Goal: Check status: Check status

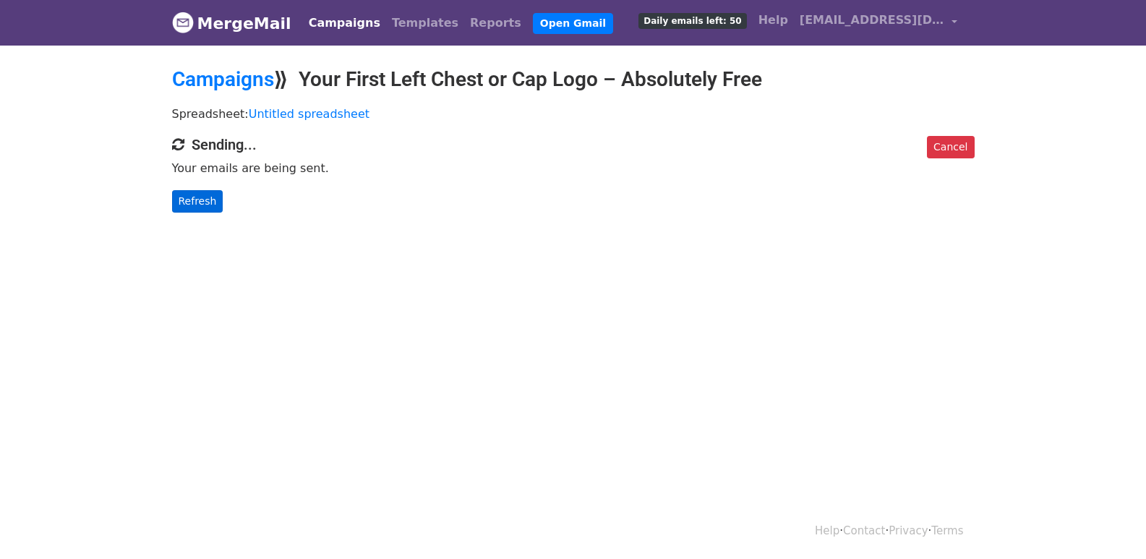
drag, startPoint x: 171, startPoint y: 190, endPoint x: 187, endPoint y: 199, distance: 18.1
click at [174, 192] on div "Cancel Sending... Your emails are being sent. Refresh" at bounding box center [573, 174] width 824 height 77
click at [189, 200] on link "Refresh" at bounding box center [197, 201] width 51 height 22
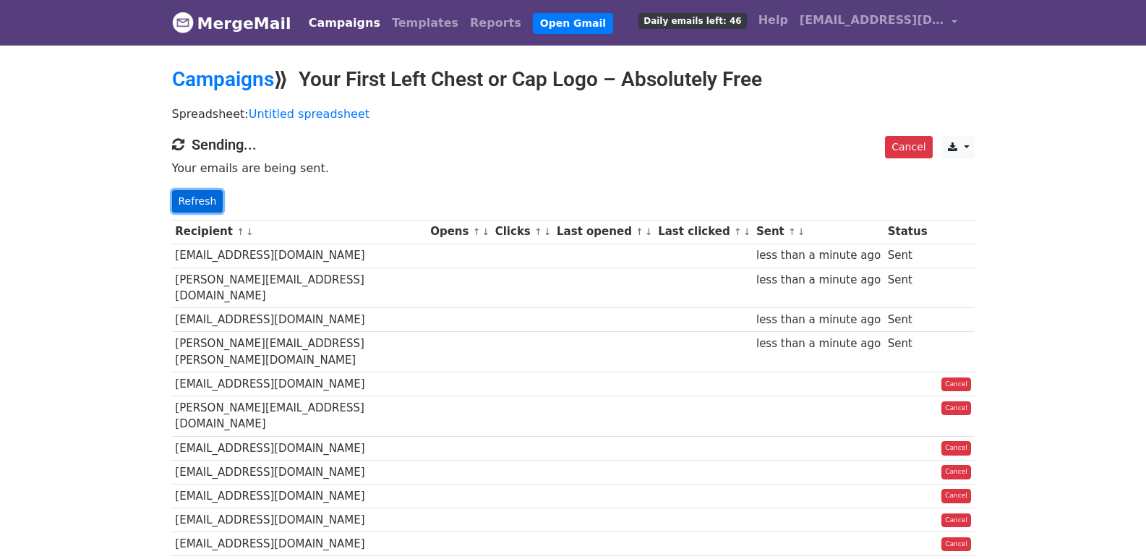
click at [187, 199] on link "Refresh" at bounding box center [197, 201] width 51 height 22
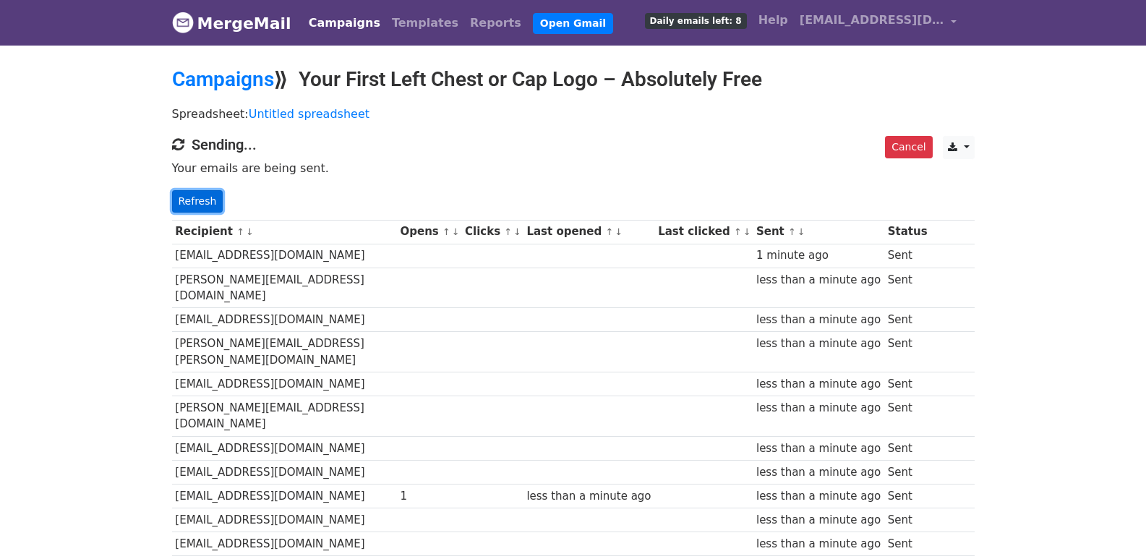
click at [184, 197] on link "Refresh" at bounding box center [197, 201] width 51 height 22
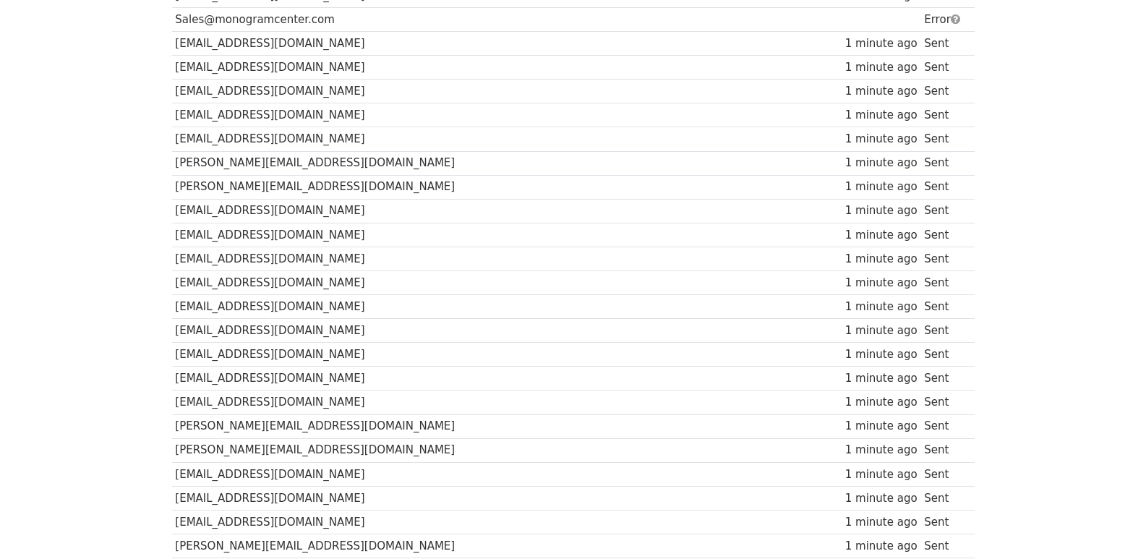
scroll to position [964, 0]
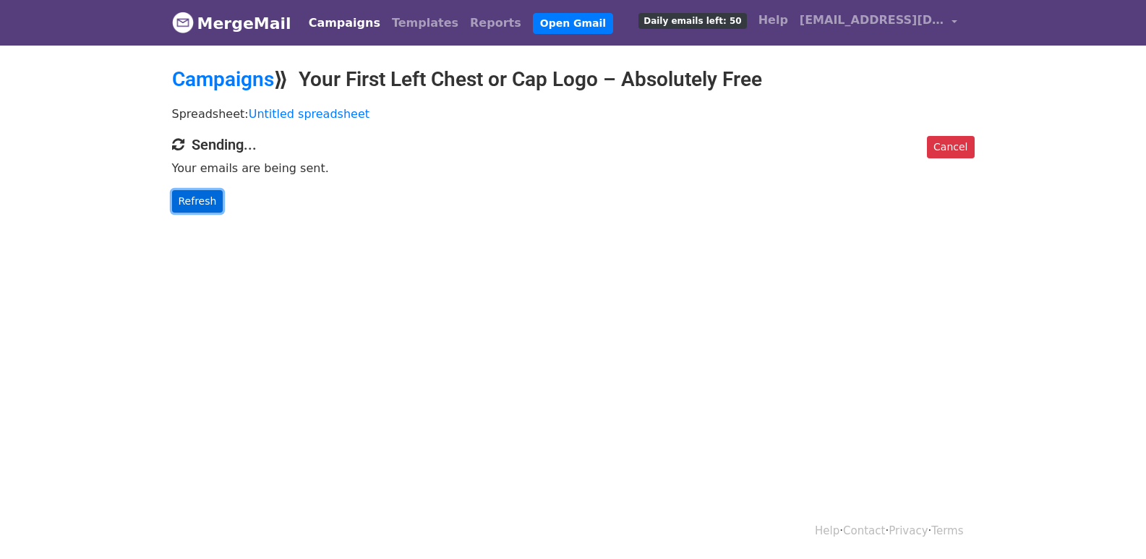
click at [208, 197] on link "Refresh" at bounding box center [197, 201] width 51 height 22
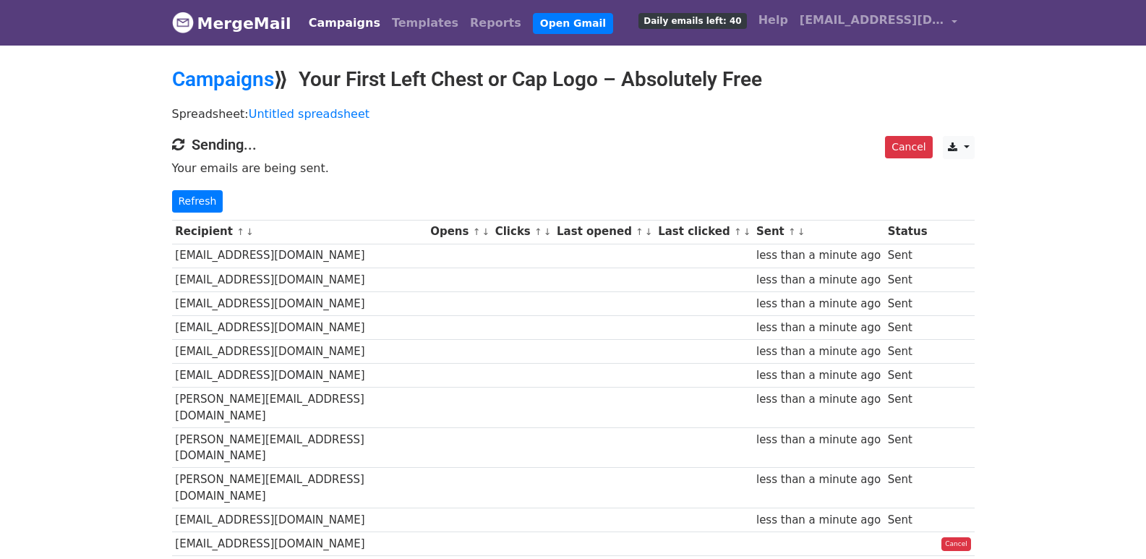
click at [200, 187] on div "Cancel CSV Excel Sending... Your emails are being sent. Refresh" at bounding box center [573, 174] width 824 height 77
click at [200, 198] on link "Refresh" at bounding box center [197, 201] width 51 height 22
drag, startPoint x: 200, startPoint y: 198, endPoint x: 533, endPoint y: 353, distance: 366.7
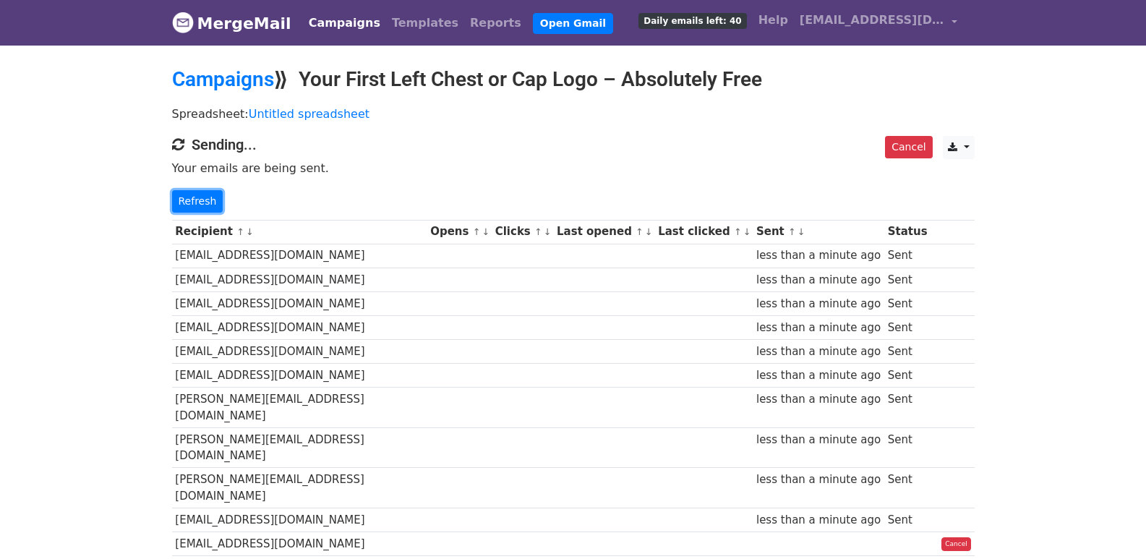
click at [202, 198] on link "Refresh" at bounding box center [197, 201] width 51 height 22
